Goal: Communication & Community: Ask a question

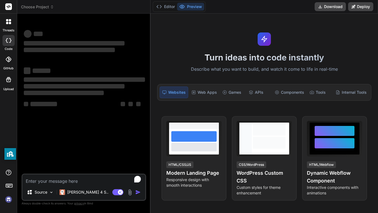
click at [93, 181] on textarea "To enrich screen reader interactions, please activate Accessibility in Grammarl…" at bounding box center [83, 179] width 123 height 10
type textarea "x"
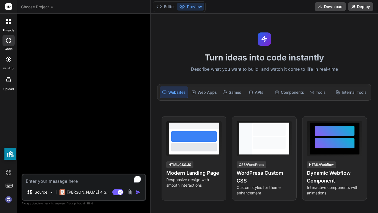
type textarea "w"
type textarea "x"
type textarea "wa"
type textarea "x"
type textarea "was"
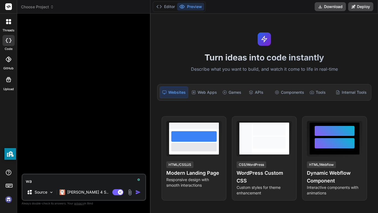
type textarea "x"
type textarea "[PERSON_NAME]"
type textarea "x"
type textarea "wassu"
type textarea "x"
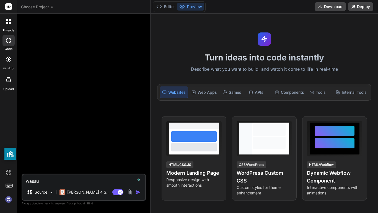
type textarea "wassup"
type textarea "x"
type textarea "wassup"
click at [136, 192] on img "button" at bounding box center [138, 192] width 6 height 6
type textarea "x"
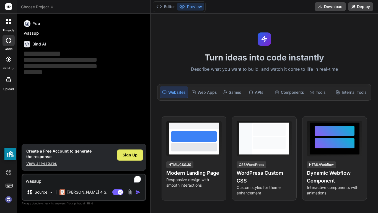
click at [132, 160] on div "Sign Up" at bounding box center [130, 154] width 26 height 11
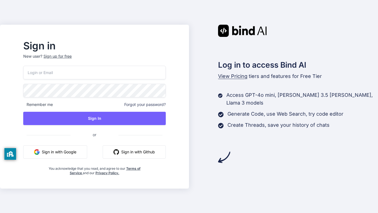
click at [68, 157] on button "Sign in with Google" at bounding box center [55, 151] width 64 height 13
click at [87, 154] on button "Sign in with Google" at bounding box center [55, 151] width 64 height 13
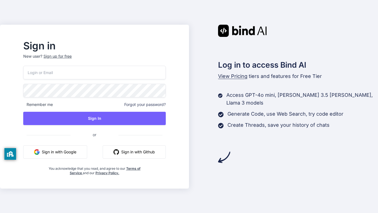
click at [87, 154] on button "Sign in with Google" at bounding box center [55, 151] width 64 height 13
click at [75, 149] on button "Sign in with Google" at bounding box center [55, 151] width 64 height 13
click at [66, 151] on button "Sign in with Google" at bounding box center [55, 151] width 64 height 13
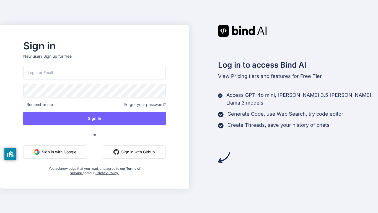
click at [66, 151] on button "Sign in with Google" at bounding box center [55, 151] width 64 height 13
